Goal: Task Accomplishment & Management: Manage account settings

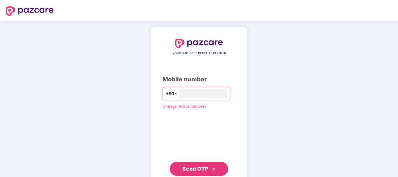
type input "**********"
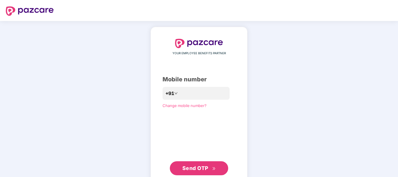
click at [207, 172] on button "Send OTP" at bounding box center [199, 168] width 58 height 14
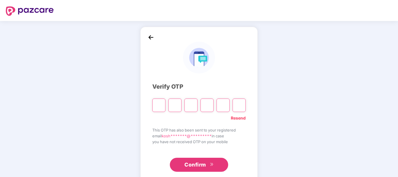
type input "*"
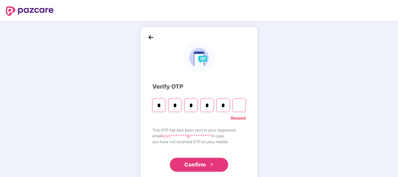
type input "*"
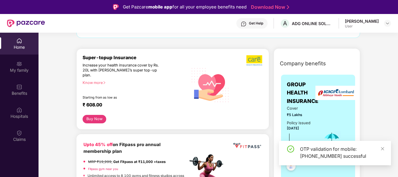
scroll to position [58, 0]
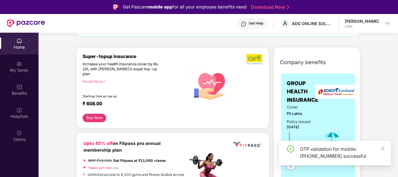
click at [384, 153] on div "OTP validation for mobile: [PHONE_NUMBER] successful" at bounding box center [335, 153] width 112 height 24
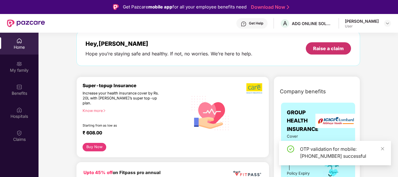
click at [318, 48] on div "Raise a claim" at bounding box center [328, 48] width 31 height 6
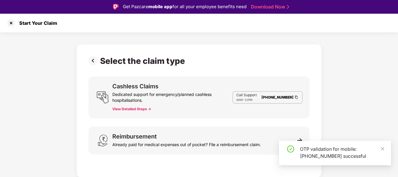
scroll to position [14, 0]
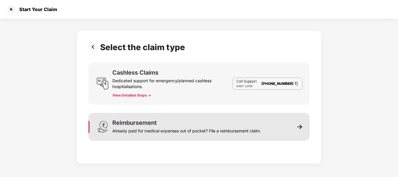
click at [130, 122] on div "Reimbursement" at bounding box center [134, 123] width 44 height 6
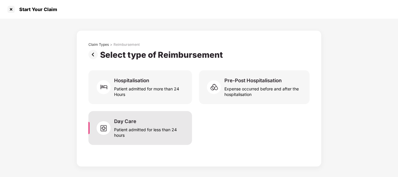
click at [130, 131] on div "Patient admitted for less than 24 hours" at bounding box center [149, 130] width 71 height 13
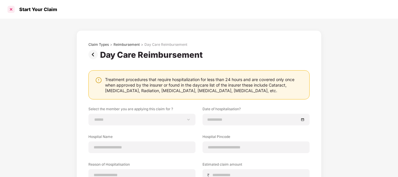
click at [10, 10] on div at bounding box center [10, 9] width 9 height 9
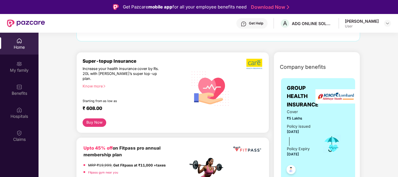
scroll to position [58, 0]
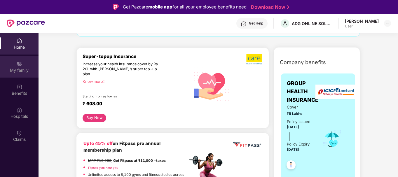
click at [20, 72] on div "My family" at bounding box center [19, 70] width 38 height 6
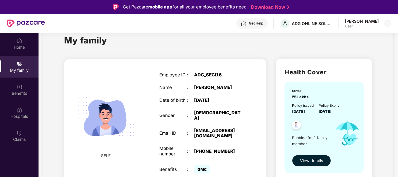
scroll to position [22, 0]
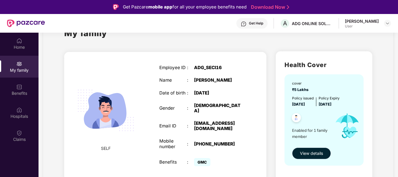
click at [312, 154] on span "View details" at bounding box center [311, 153] width 23 height 6
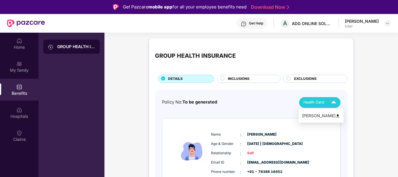
click at [317, 101] on span "Health Card" at bounding box center [313, 102] width 21 height 6
click at [319, 118] on div "[PERSON_NAME]" at bounding box center [321, 115] width 38 height 6
click at [382, 24] on div "Rohan User" at bounding box center [367, 23] width 46 height 10
click at [387, 24] on img at bounding box center [387, 23] width 5 height 5
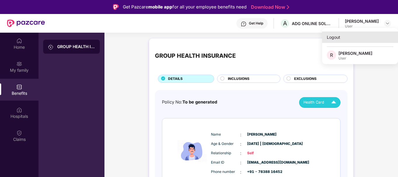
click at [347, 40] on div "Logout" at bounding box center [360, 36] width 76 height 11
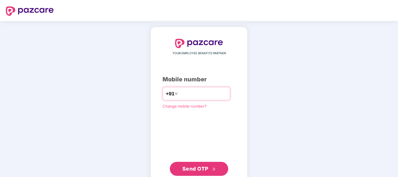
click at [184, 94] on input "number" at bounding box center [203, 93] width 48 height 9
drag, startPoint x: 195, startPoint y: 97, endPoint x: 335, endPoint y: 28, distance: 156.3
click at [335, 28] on div "YOUR EMPLOYEE BENEFITS PARTNER Mobile number +91 Change mobile number? Send OTP" at bounding box center [199, 107] width 398 height 173
click at [189, 94] on input "number" at bounding box center [203, 93] width 48 height 9
